Goal: Task Accomplishment & Management: Manage account settings

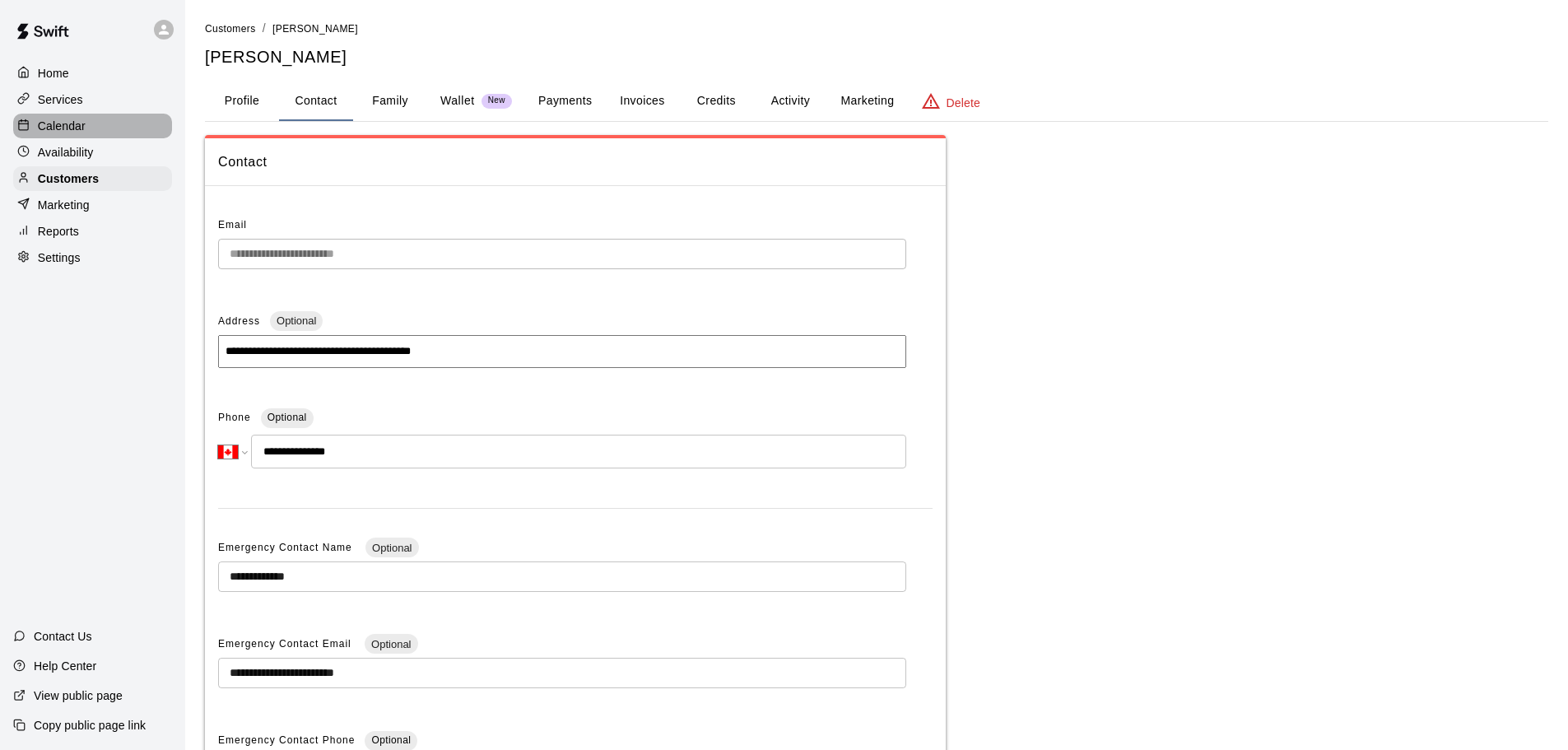
select select "**"
click at [51, 123] on p "Calendar" at bounding box center [62, 125] width 48 height 16
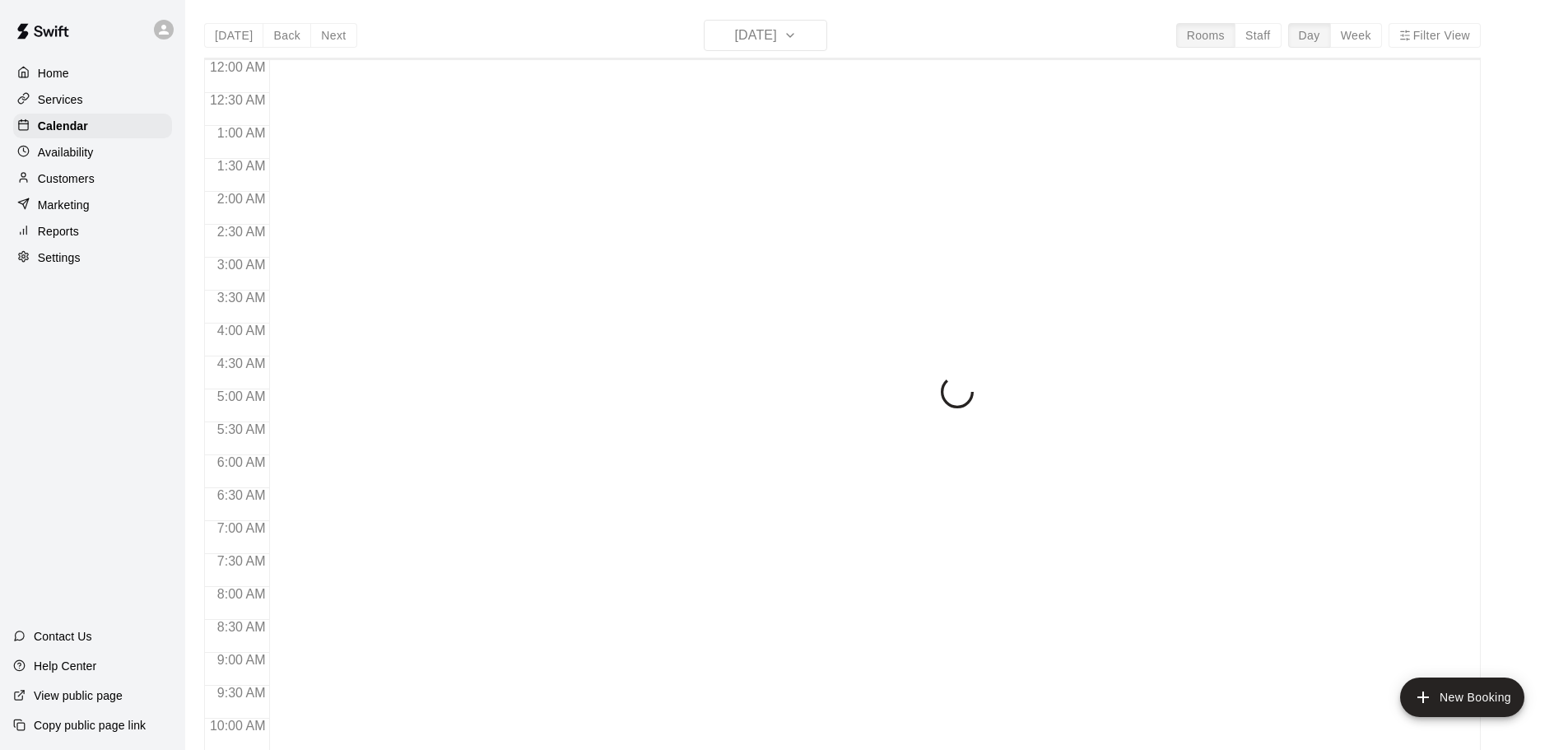
scroll to position [747, 0]
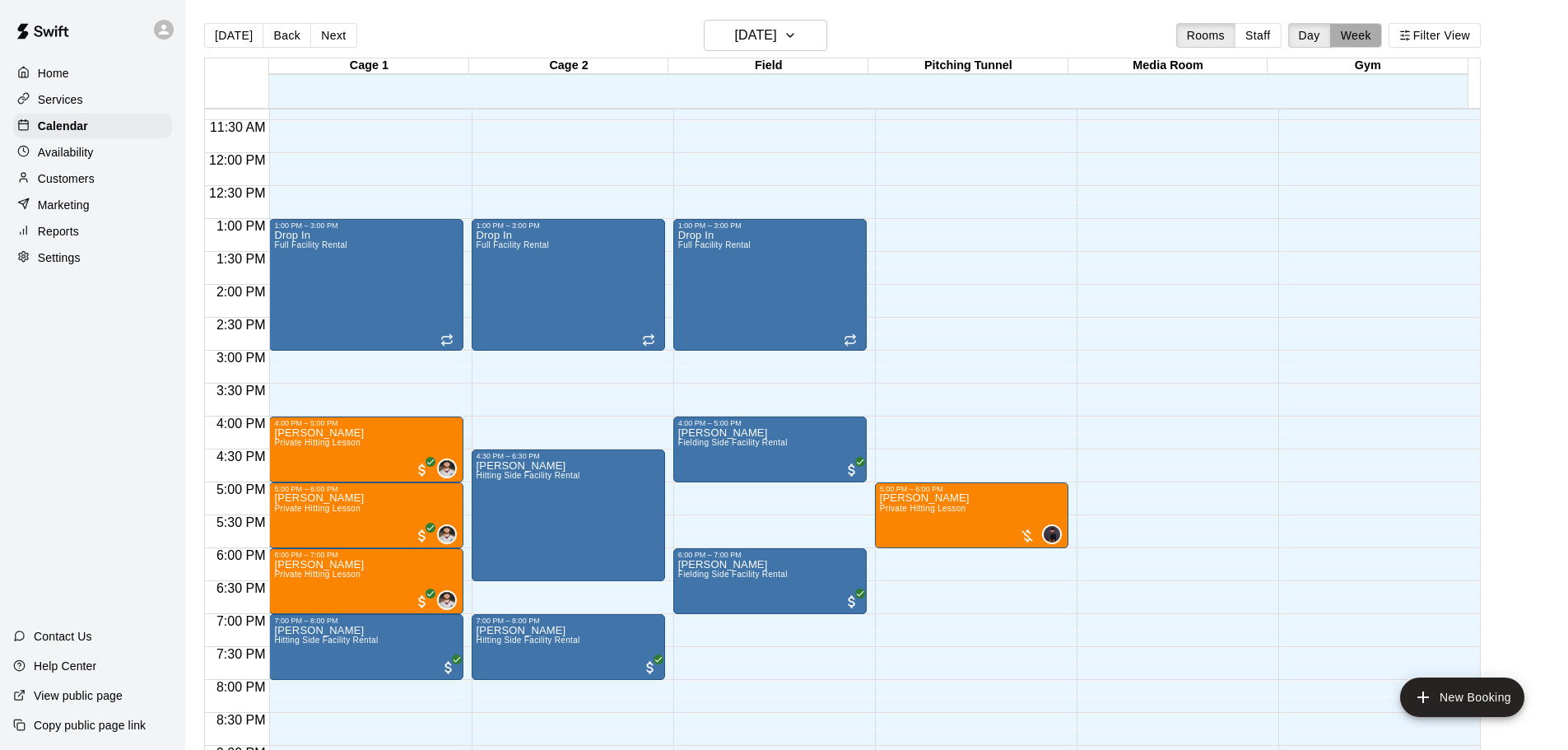
click at [1349, 35] on button "Week" at bounding box center [1355, 35] width 52 height 25
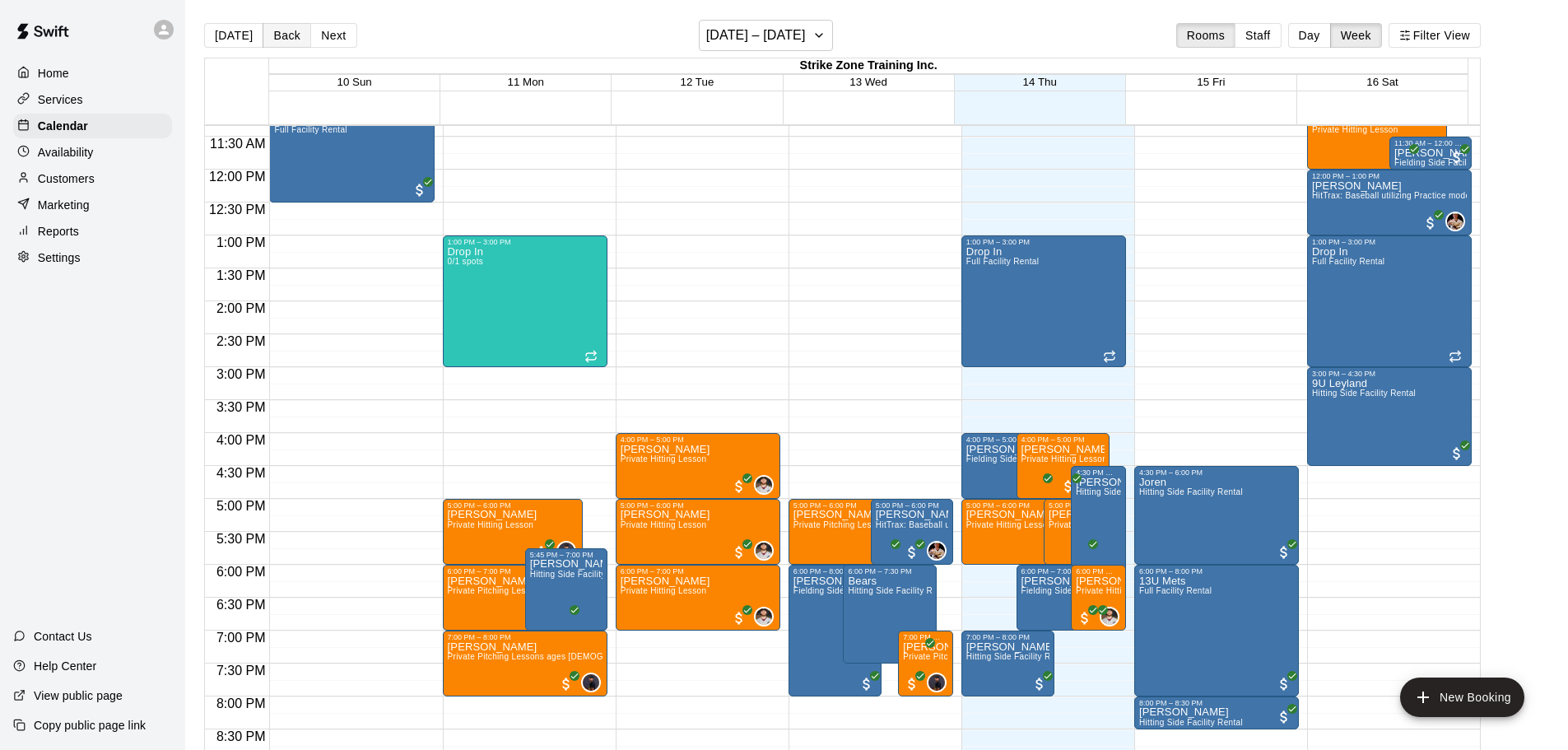
click at [303, 39] on button "Back" at bounding box center [286, 35] width 49 height 25
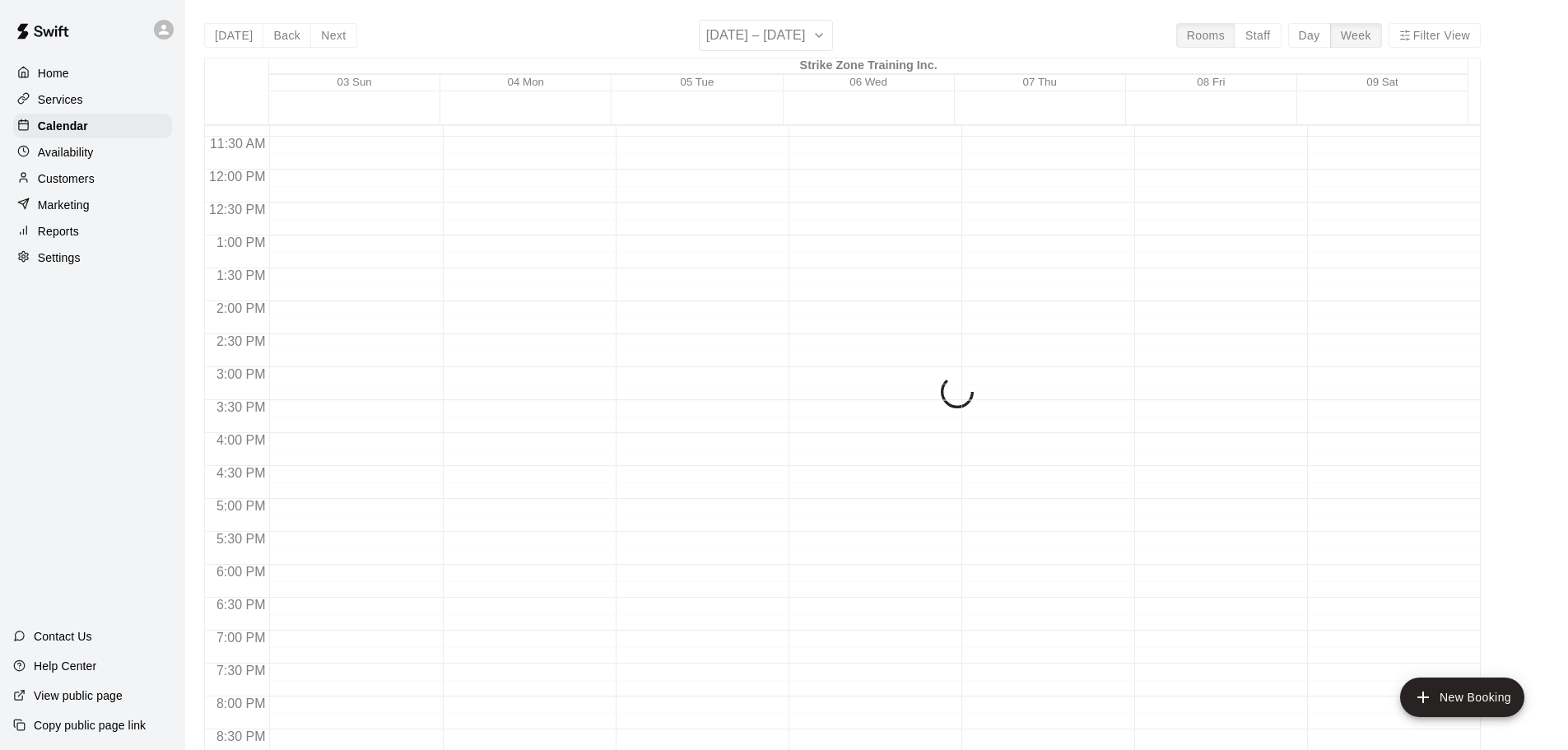
click at [323, 37] on div "[DATE] Back Next [DATE] – [DATE] Rooms Staff Day Week Filter View Strike Zone T…" at bounding box center [842, 395] width 1276 height 750
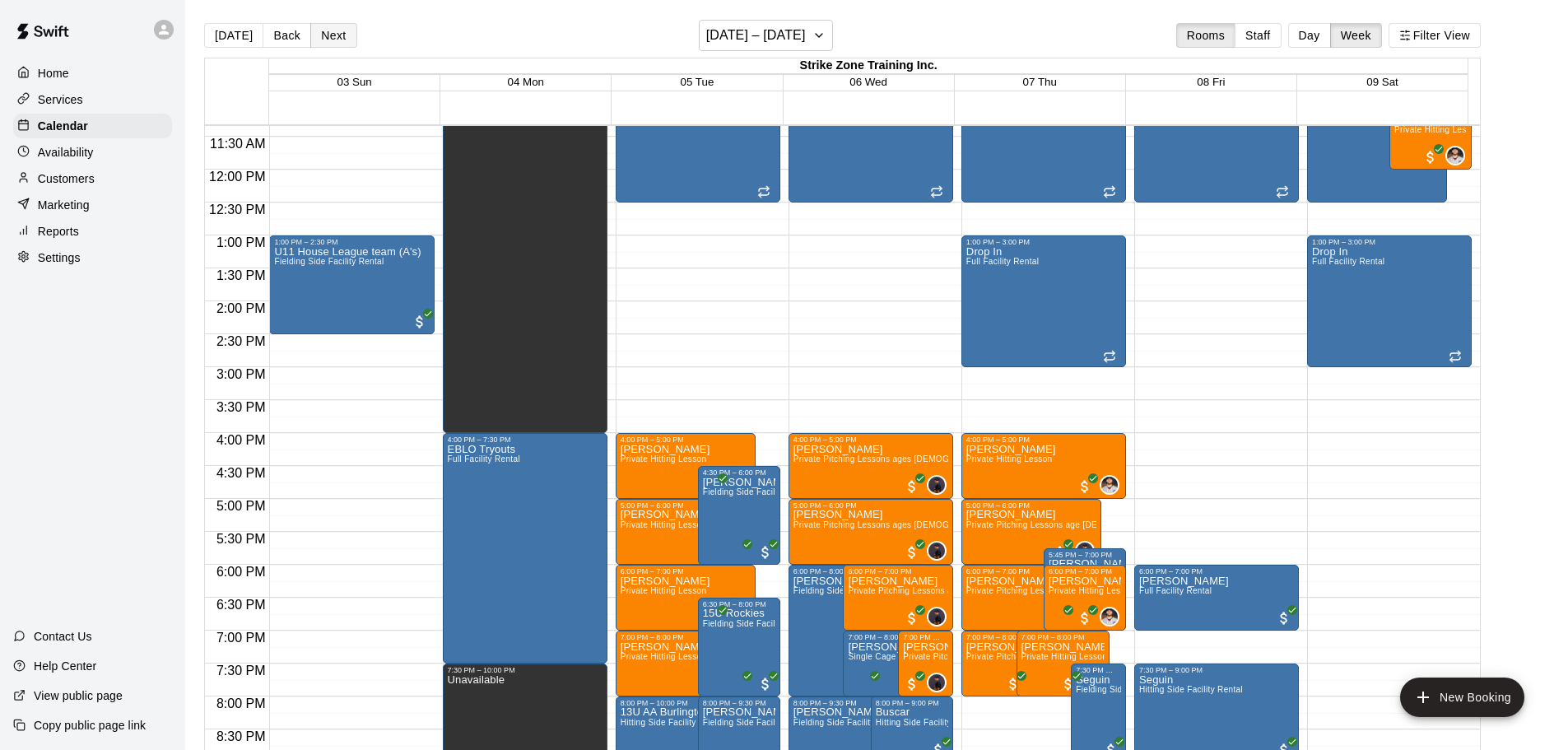
click at [328, 41] on button "Next" at bounding box center [333, 35] width 46 height 25
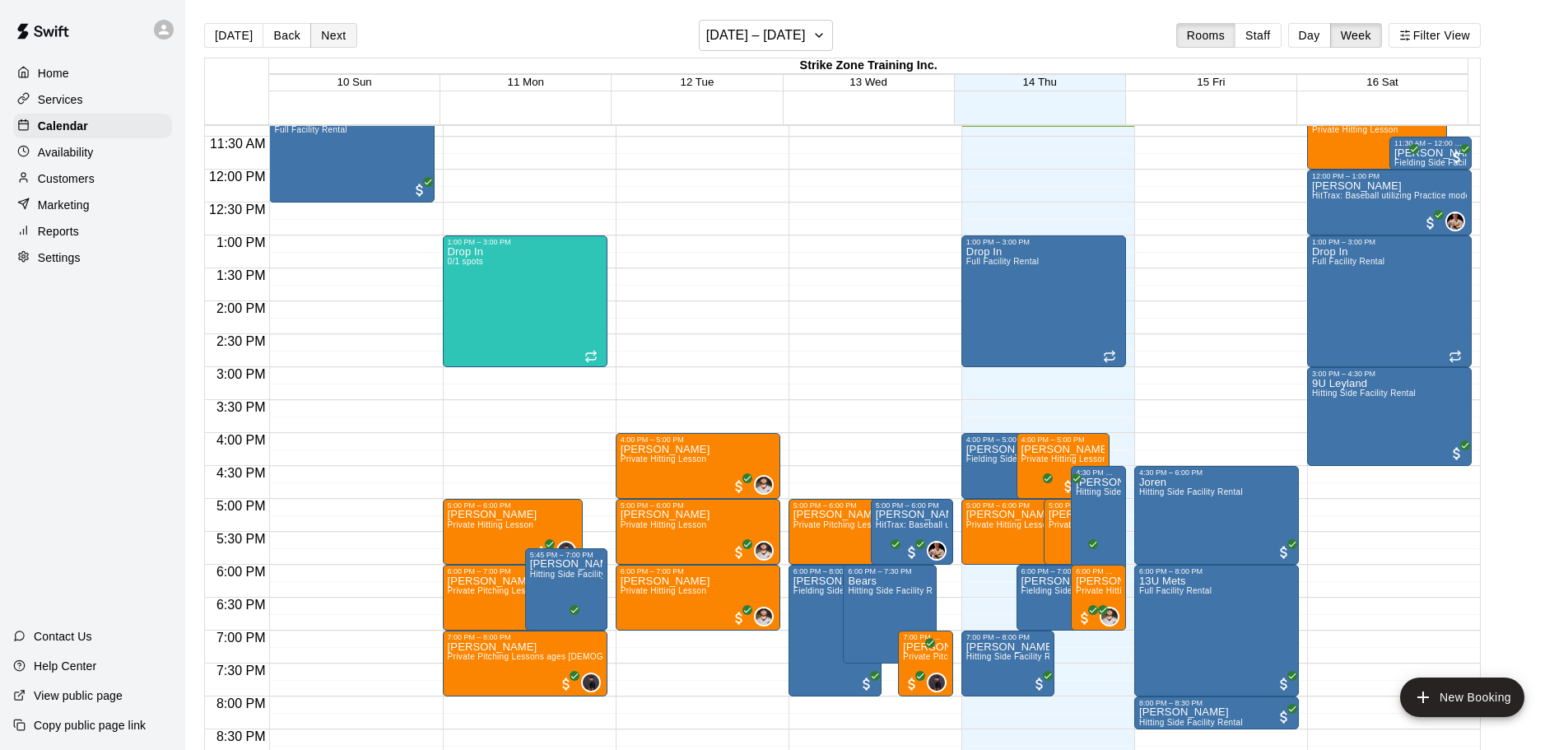
click at [333, 23] on button "Next" at bounding box center [333, 35] width 46 height 25
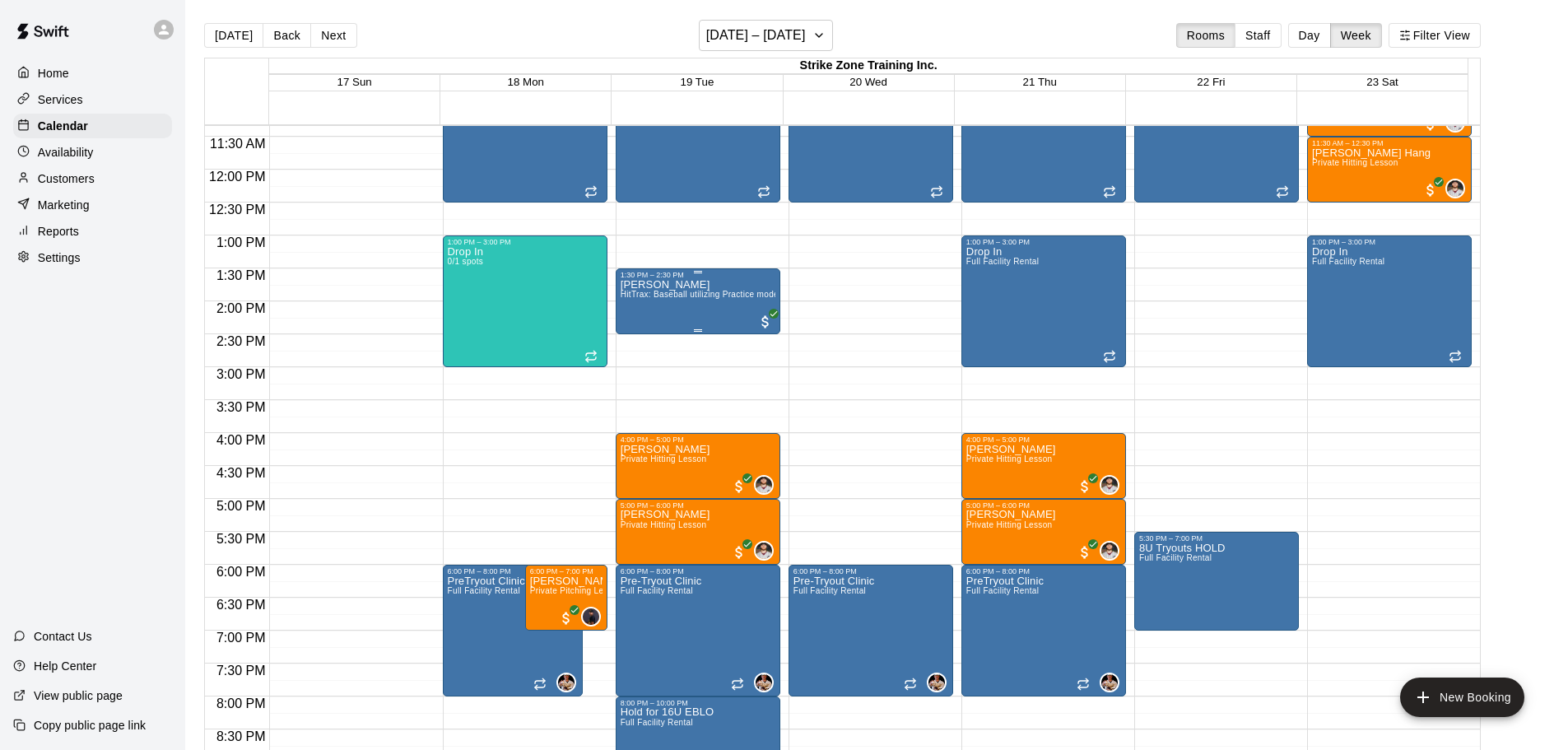
click at [663, 303] on div "[PERSON_NAME] HitTrax: Baseball utilizing Practice mode" at bounding box center [698, 654] width 155 height 750
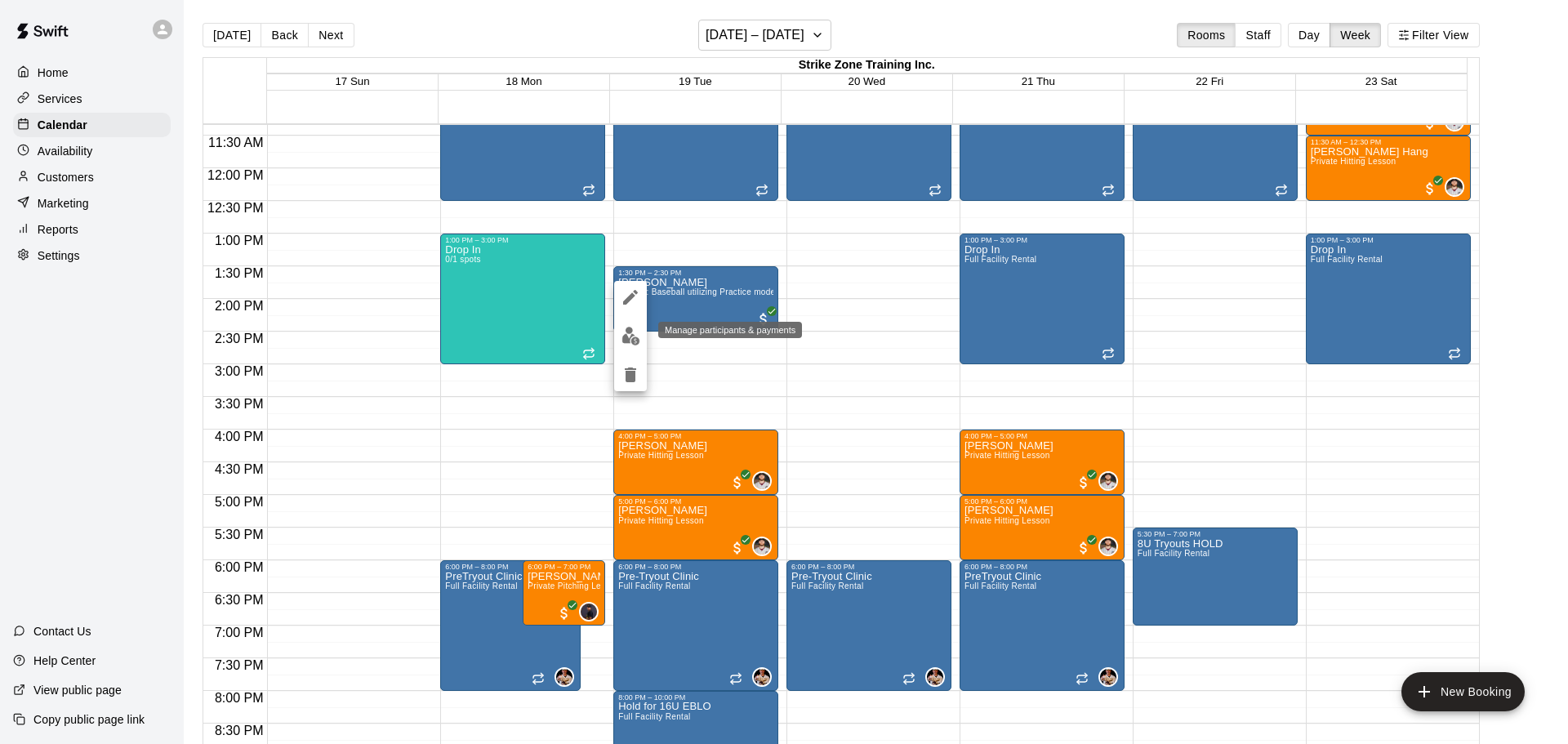
click at [629, 335] on img "edit" at bounding box center [631, 336] width 19 height 19
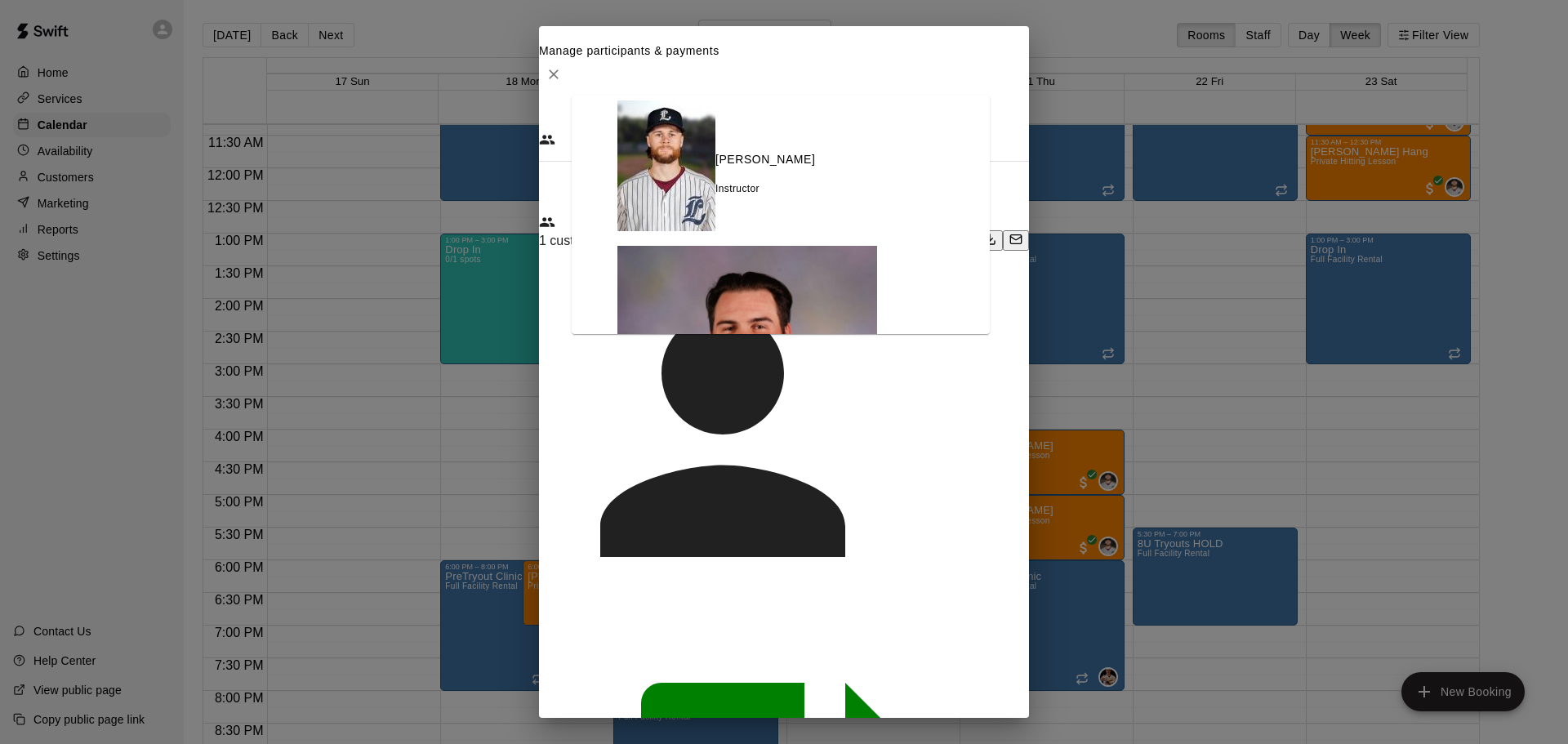
click at [631, 148] on input "Search staff" at bounding box center [629, 139] width 116 height 16
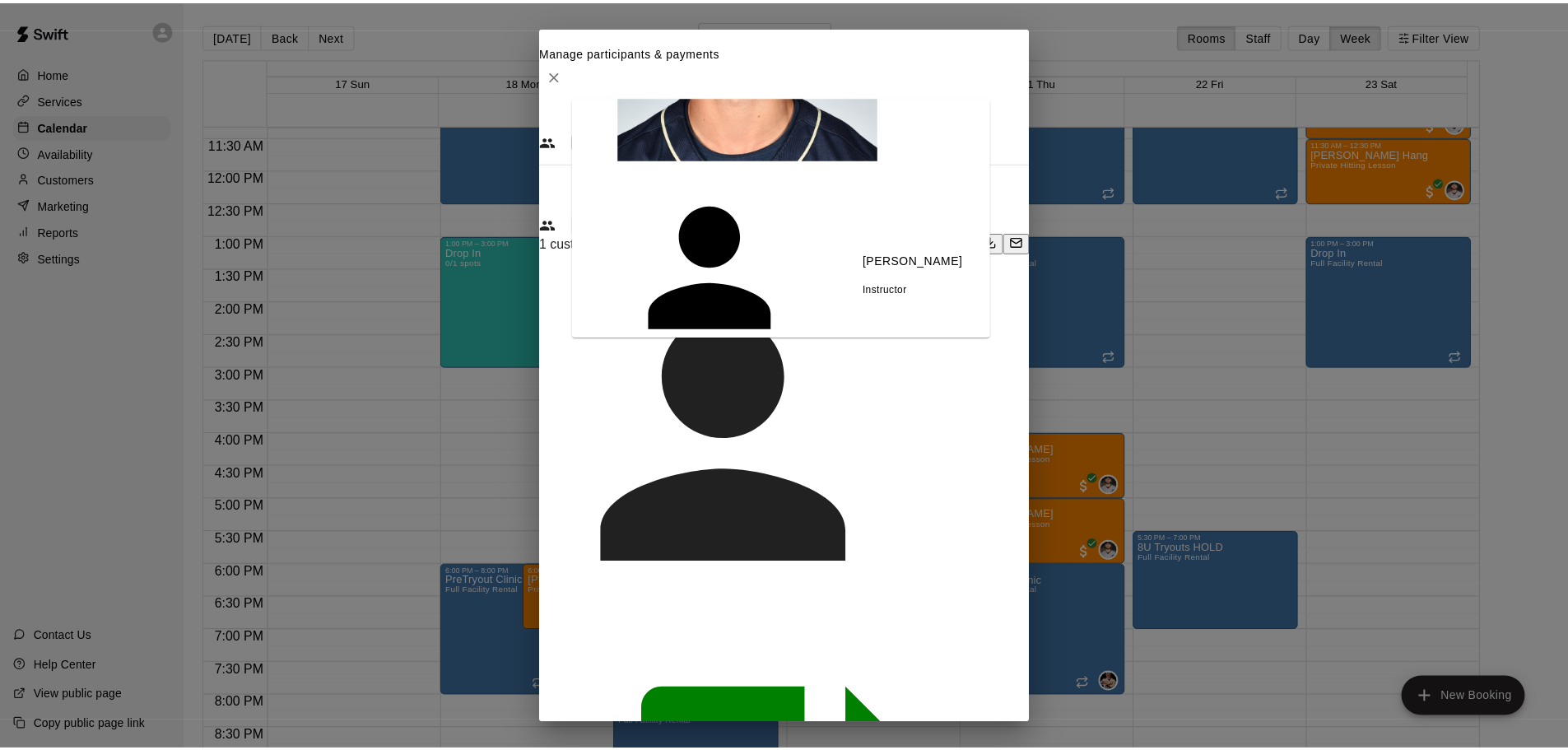
scroll to position [247, 0]
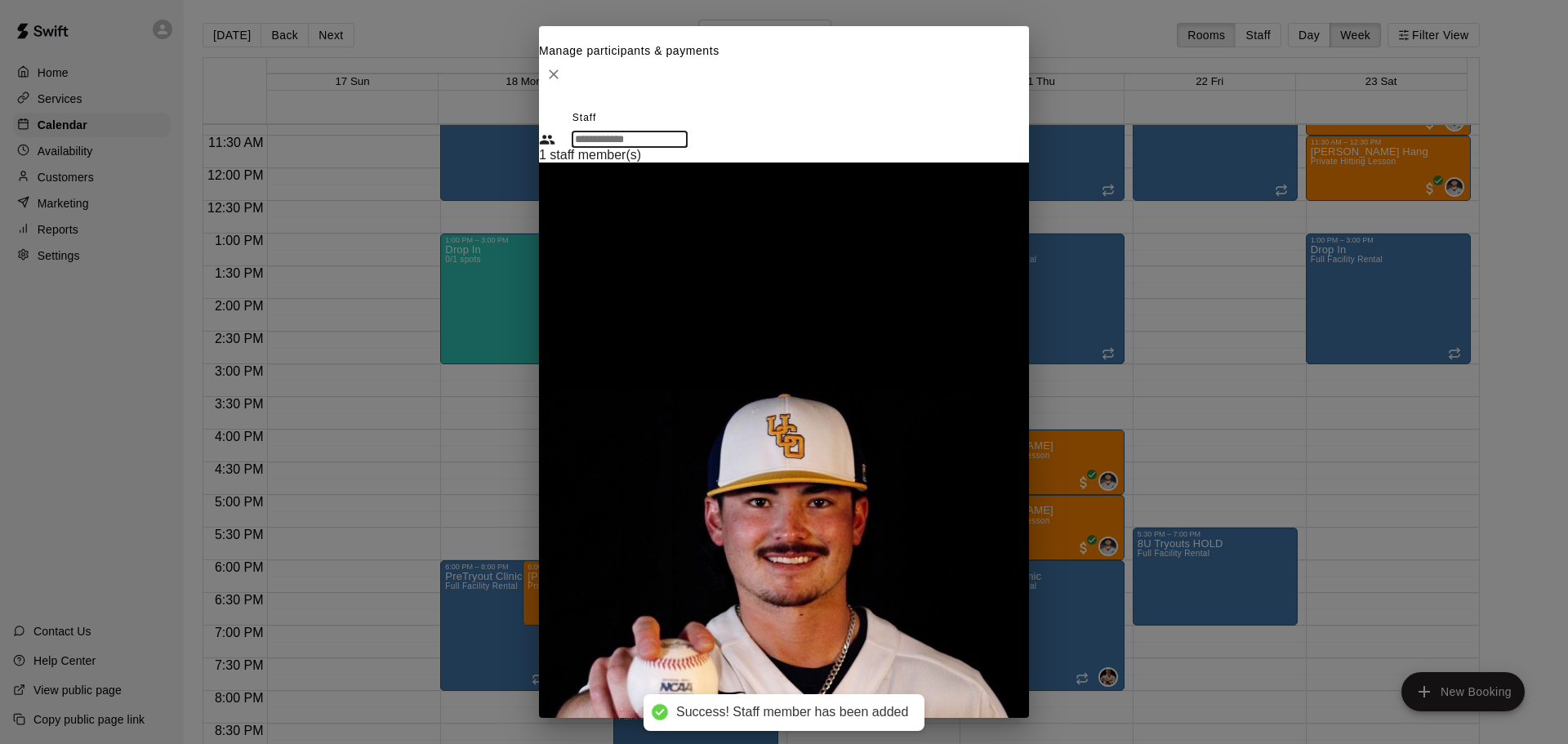
click at [641, 163] on span "1 staff member(s)" at bounding box center [590, 155] width 102 height 15
drag, startPoint x: 973, startPoint y: 597, endPoint x: 958, endPoint y: 571, distance: 30.0
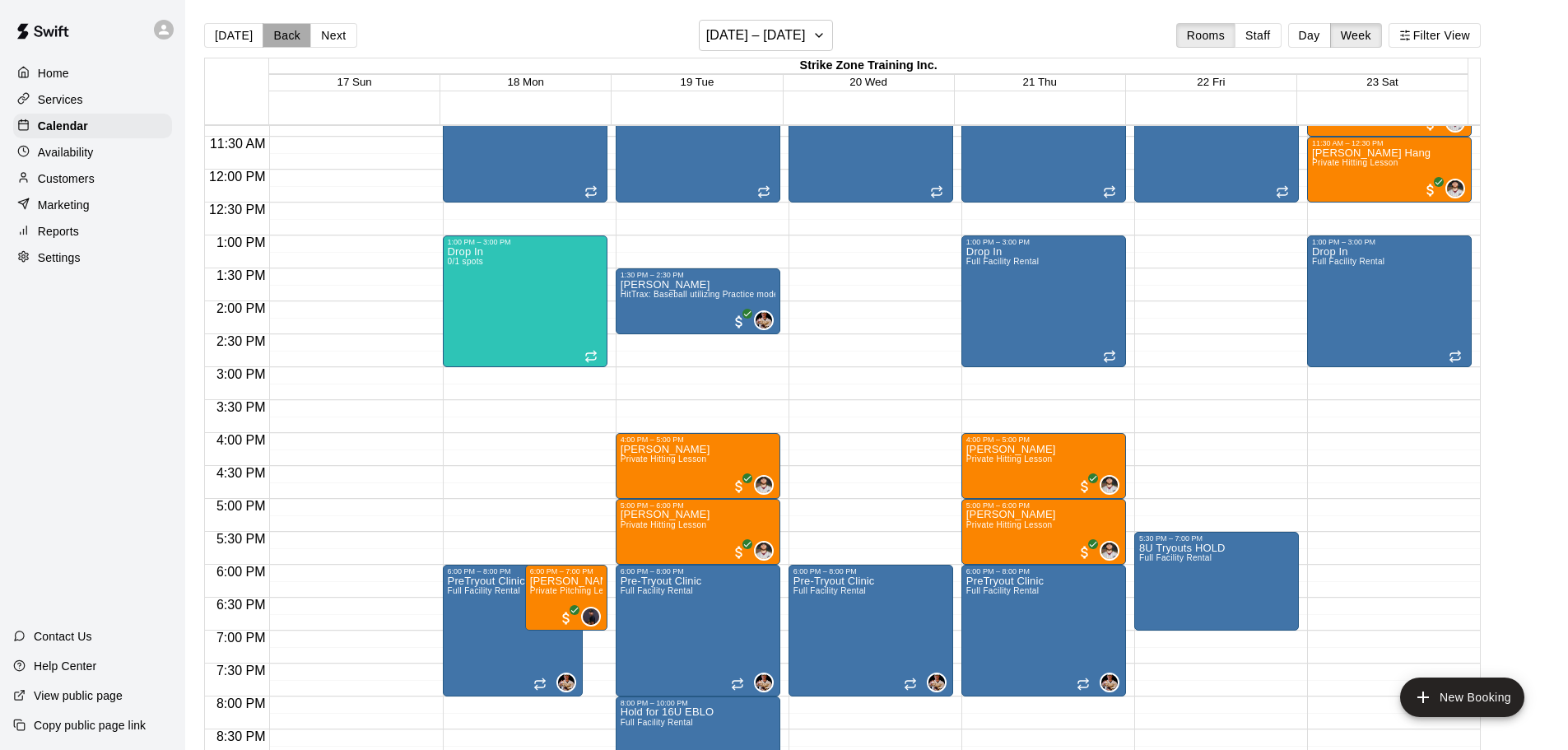
click at [282, 33] on button "Back" at bounding box center [286, 35] width 49 height 25
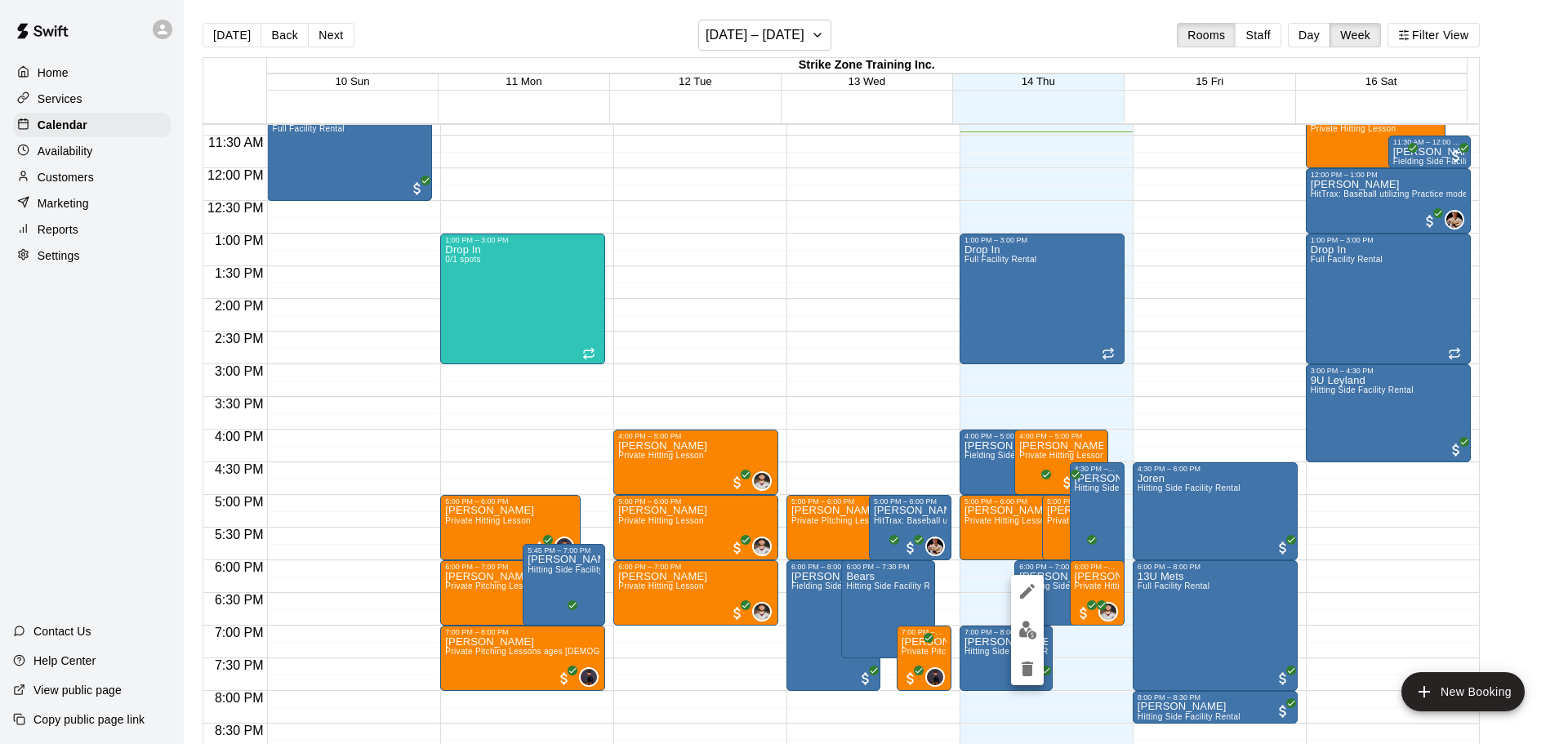
click at [990, 660] on div at bounding box center [784, 372] width 1568 height 744
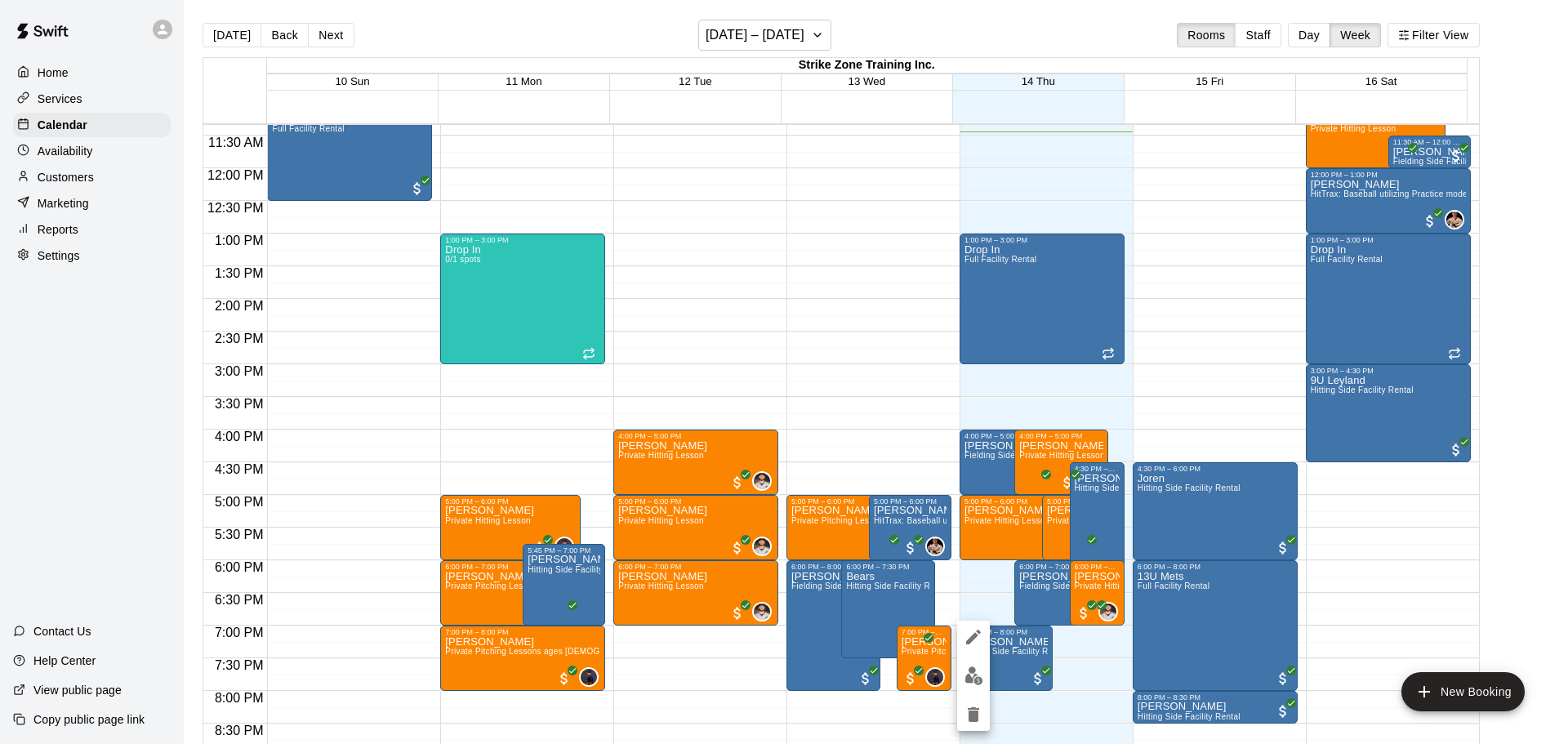
click at [967, 722] on icon "delete" at bounding box center [973, 715] width 20 height 20
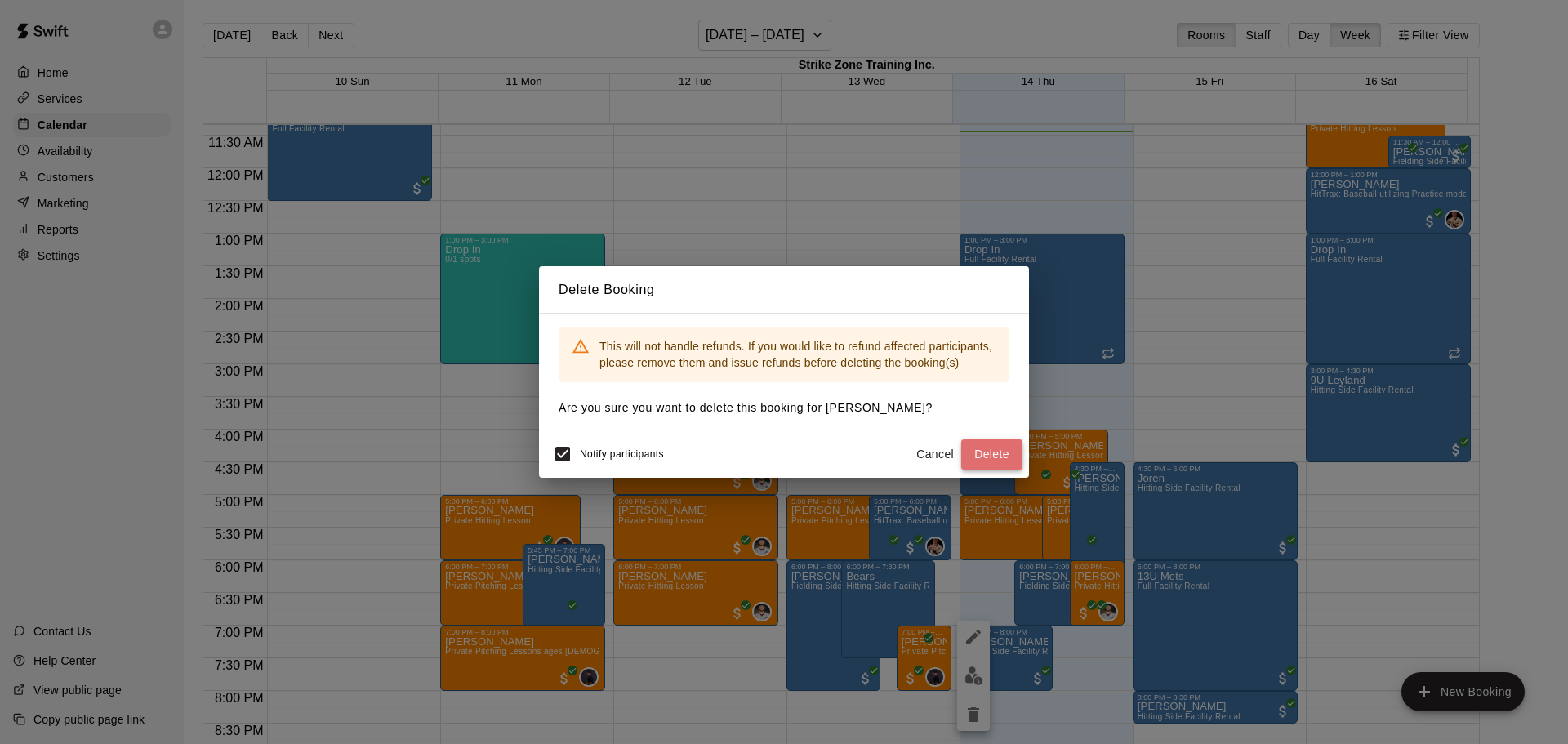
click at [977, 450] on button "Delete" at bounding box center [992, 454] width 62 height 30
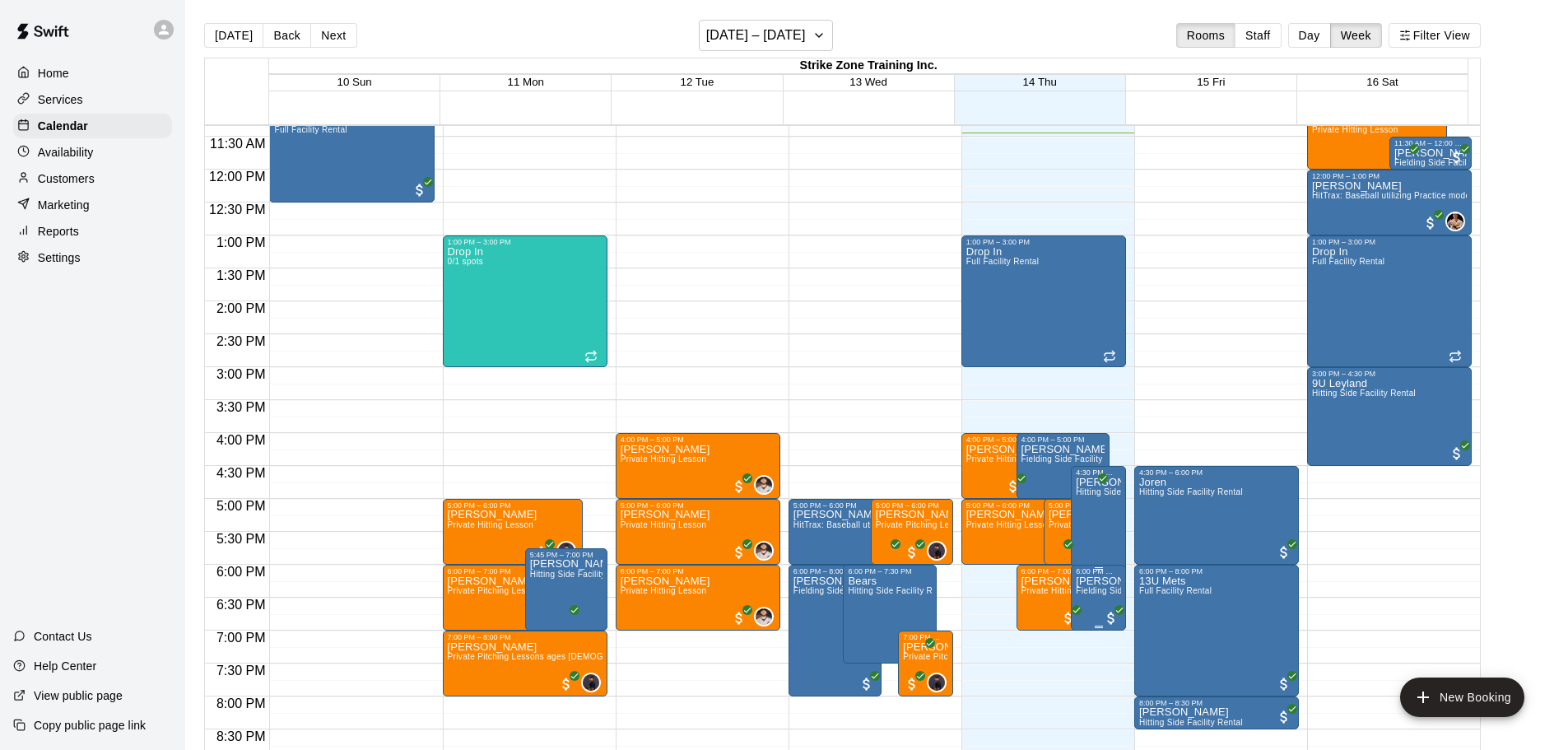
click at [1091, 595] on span "Fielding Side Facility Rental" at bounding box center [1130, 590] width 110 height 9
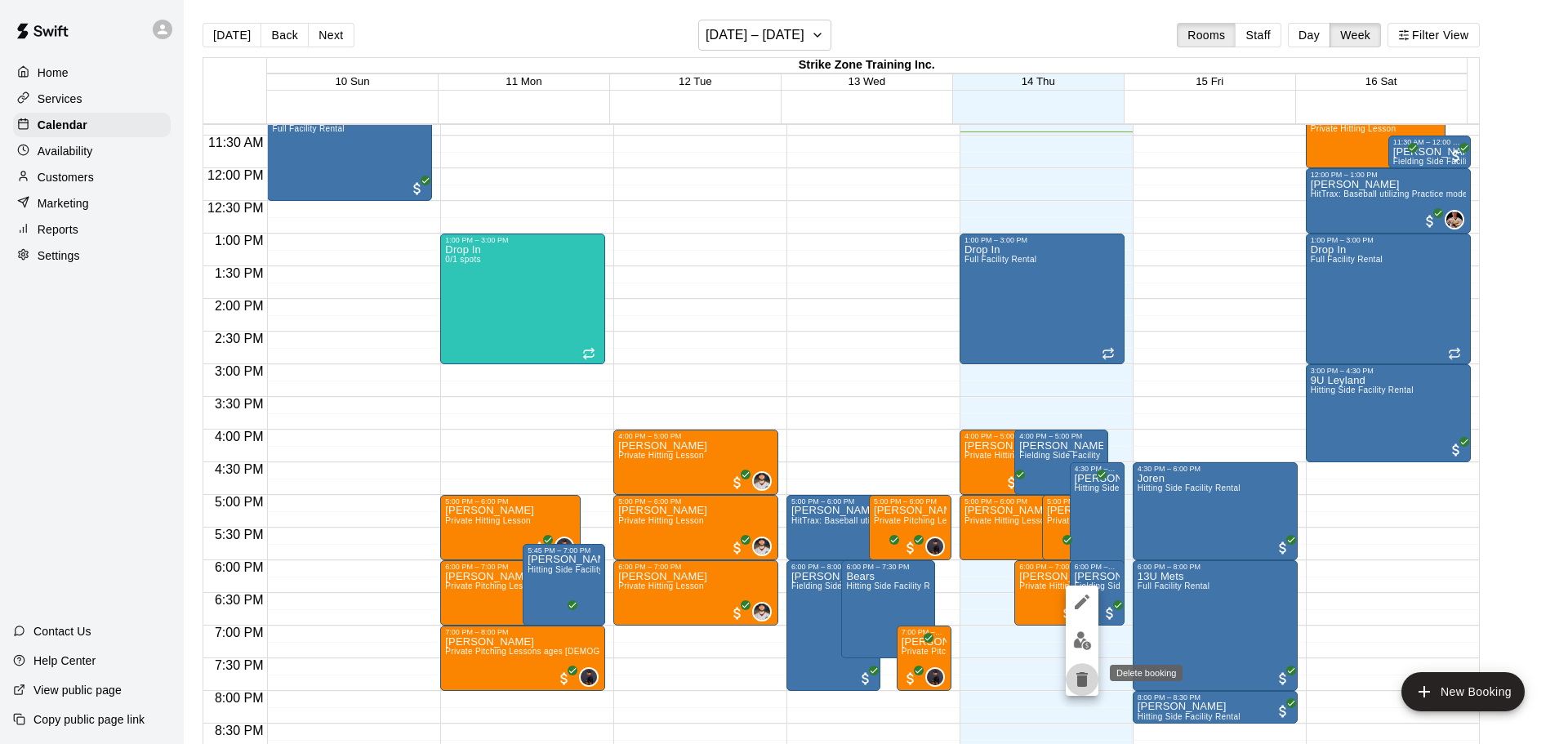
click at [1085, 677] on icon "delete" at bounding box center [1082, 680] width 11 height 15
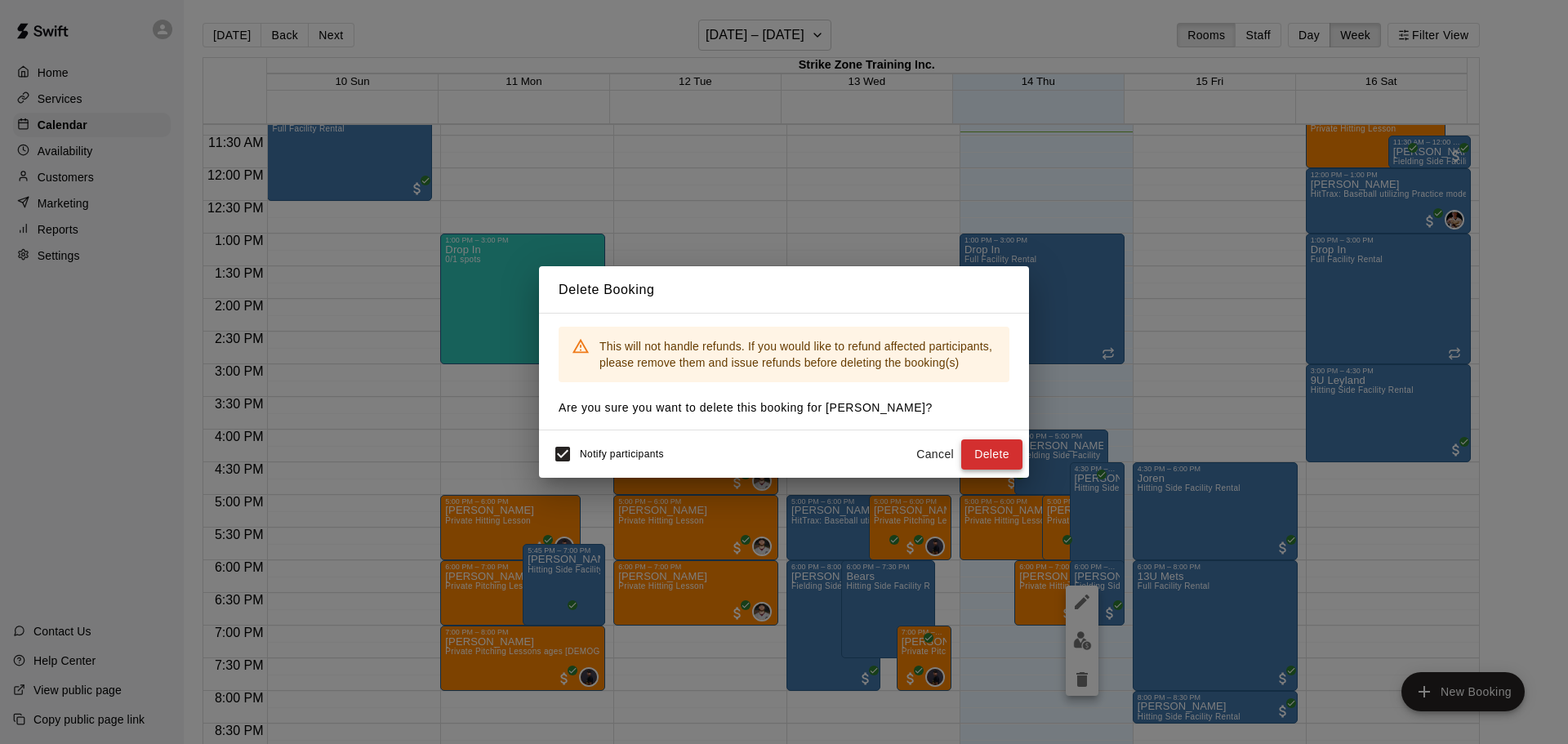
click at [983, 464] on button "Delete" at bounding box center [992, 454] width 62 height 30
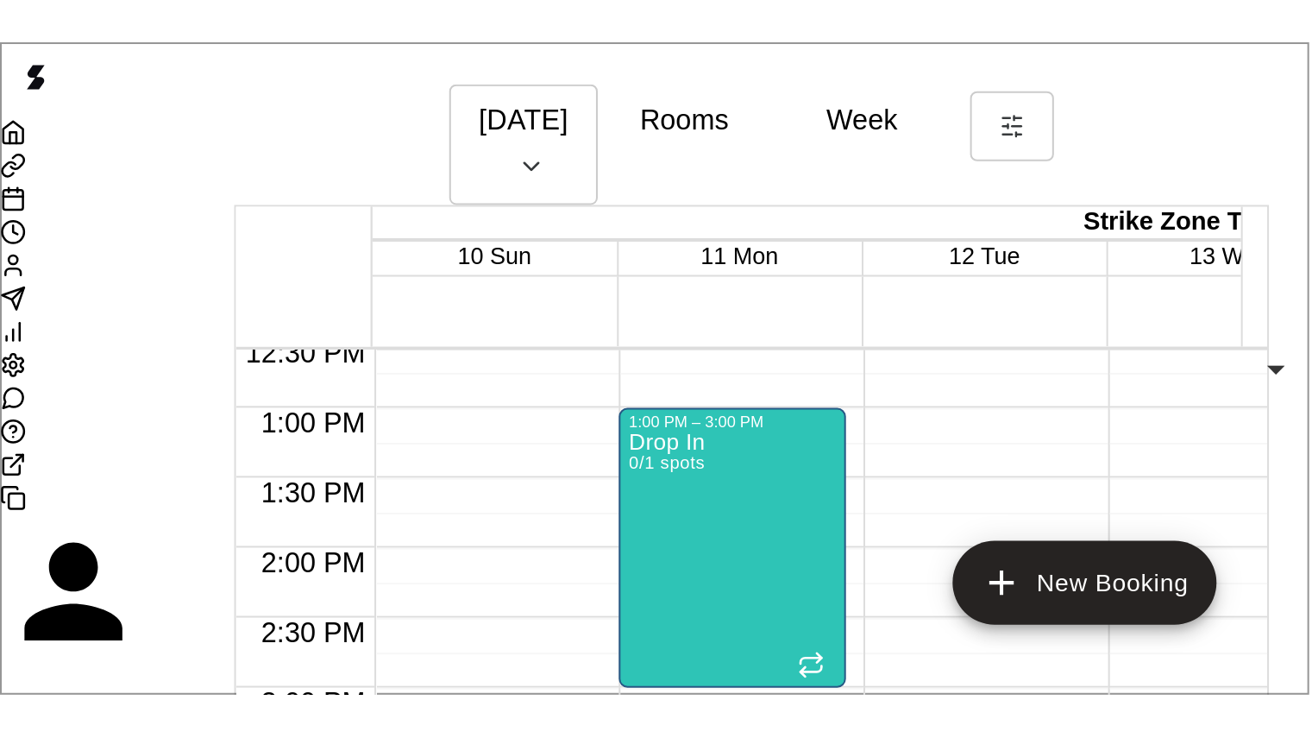
scroll to position [869, 0]
